Goal: Transaction & Acquisition: Purchase product/service

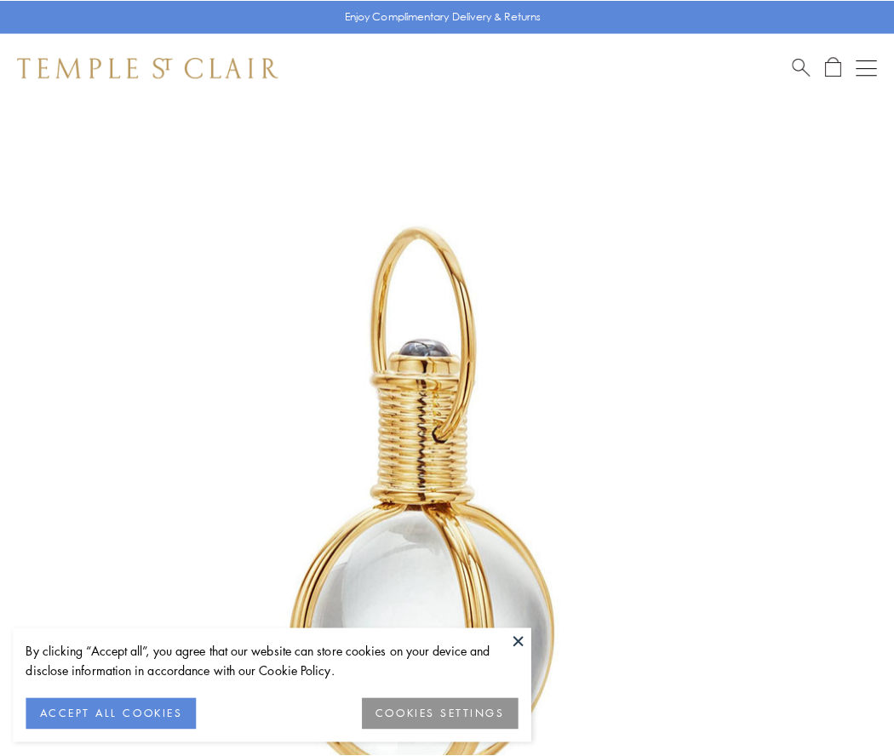
scroll to position [444, 0]
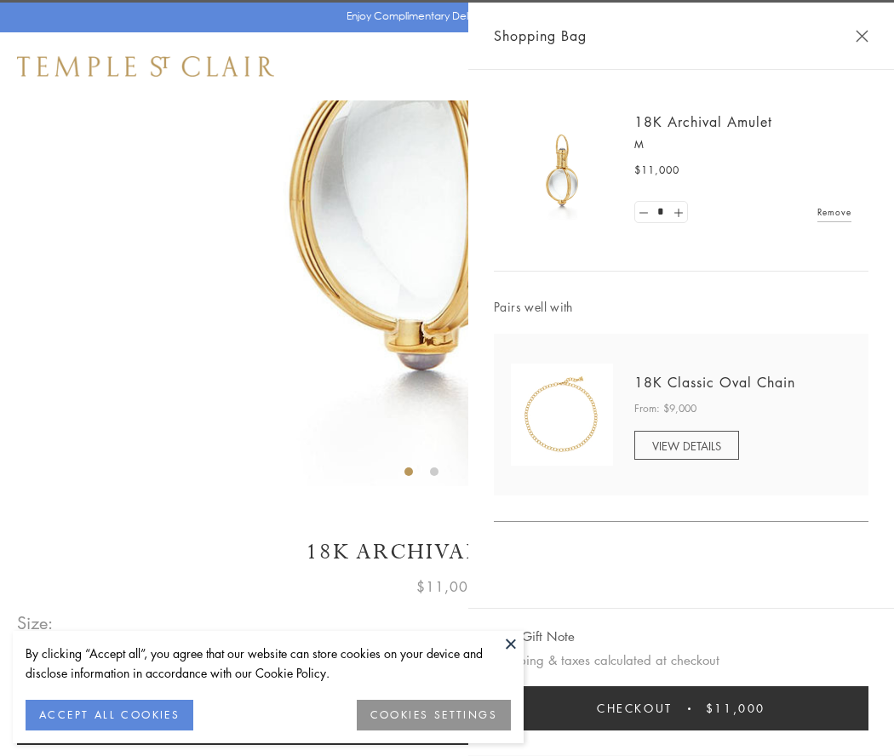
click at [681, 708] on button "Checkout $11,000" at bounding box center [681, 708] width 374 height 44
